Goal: Information Seeking & Learning: Learn about a topic

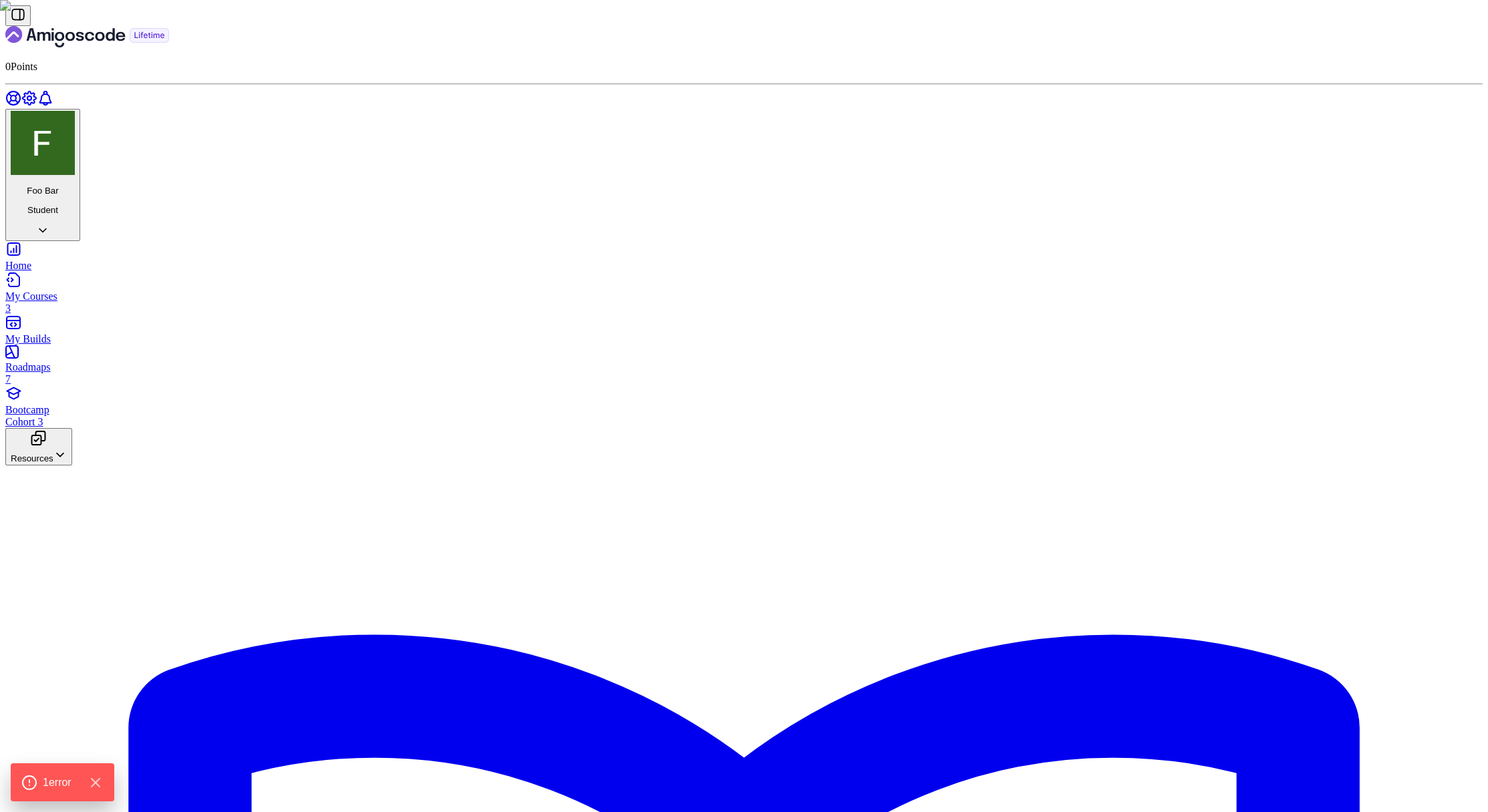
click at [85, 404] on div "Bootcamp Cohort 3" at bounding box center [744, 416] width 1477 height 24
click at [103, 404] on div "Bootcamp Cohort 3" at bounding box center [744, 416] width 1477 height 24
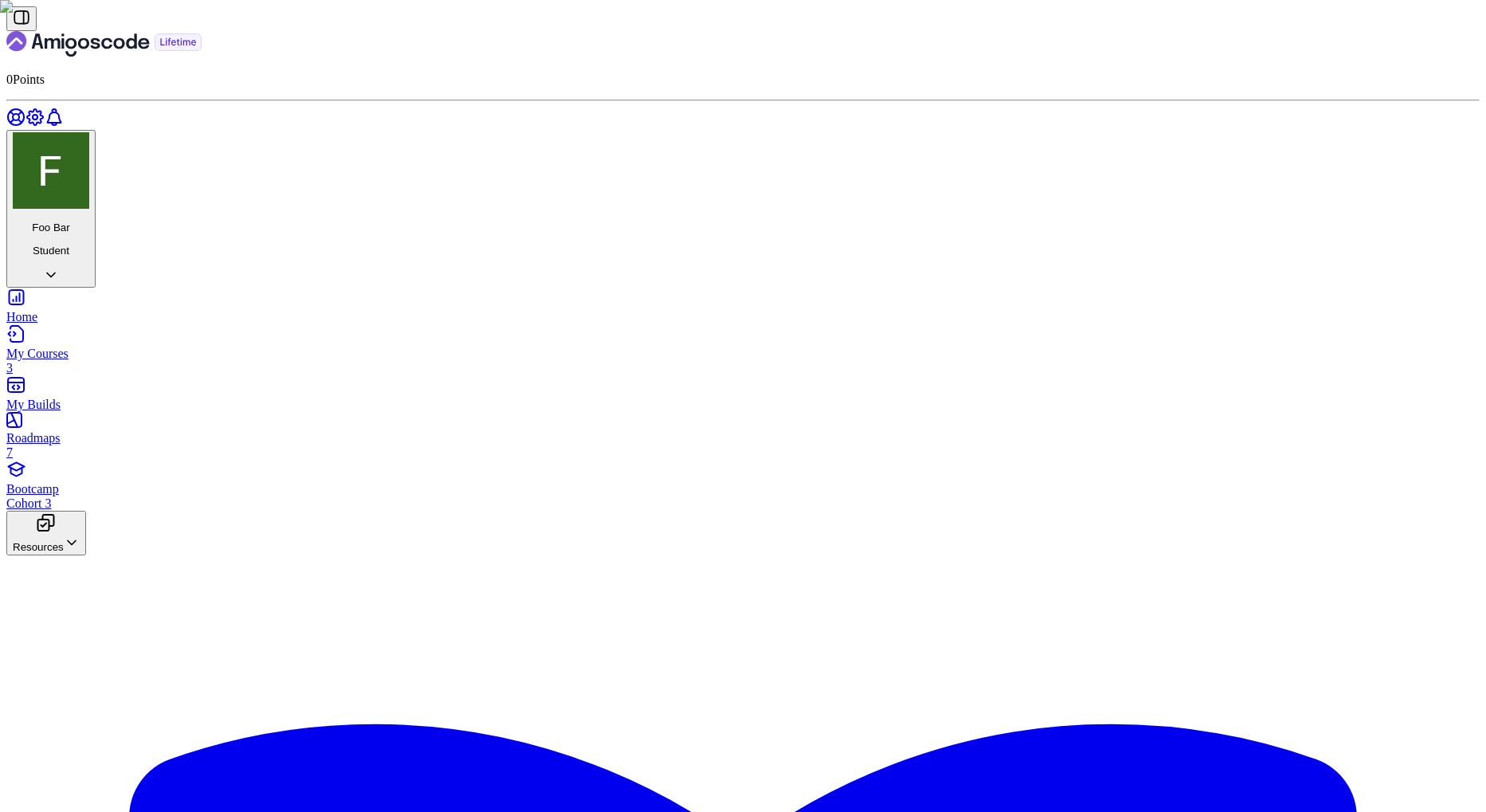
drag, startPoint x: 541, startPoint y: 544, endPoint x: 509, endPoint y: 427, distance: 121.3
